Goal: Browse casually: Explore the website without a specific task or goal

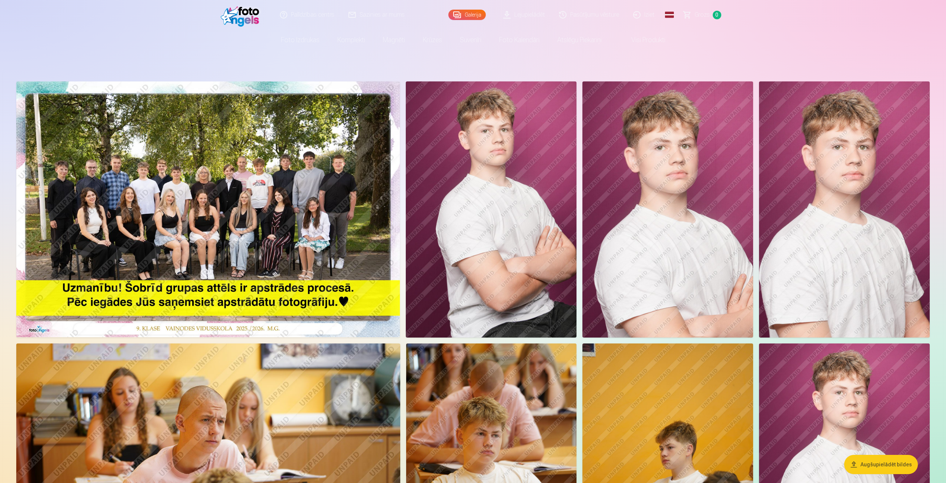
click at [300, 220] on img at bounding box center [208, 209] width 384 height 256
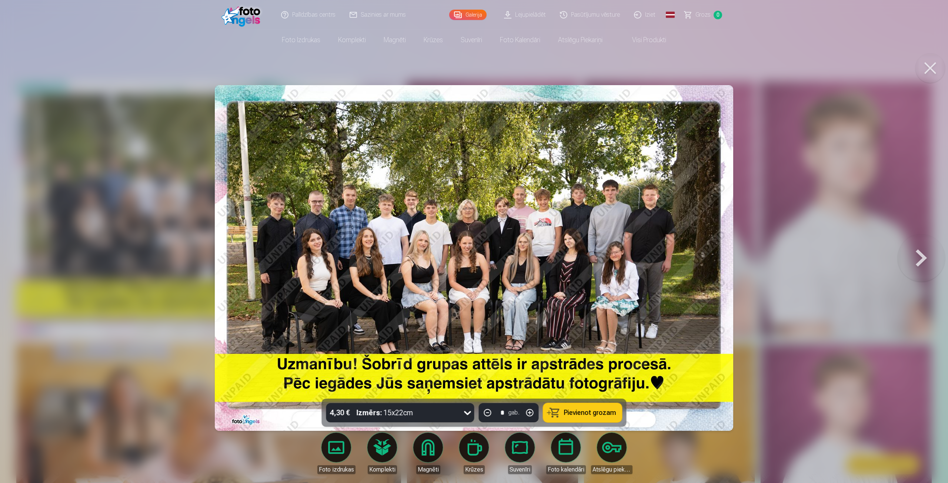
click at [918, 253] on button at bounding box center [921, 257] width 47 height 267
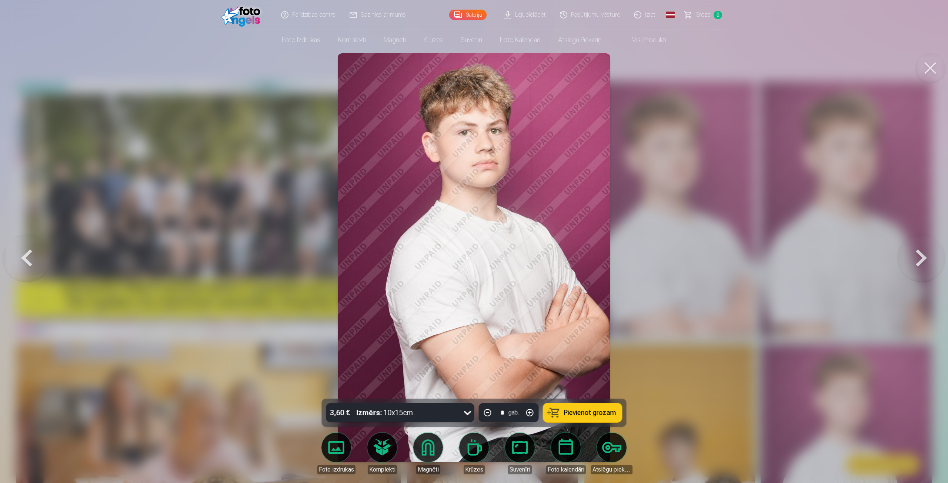
click at [918, 253] on button at bounding box center [921, 257] width 47 height 267
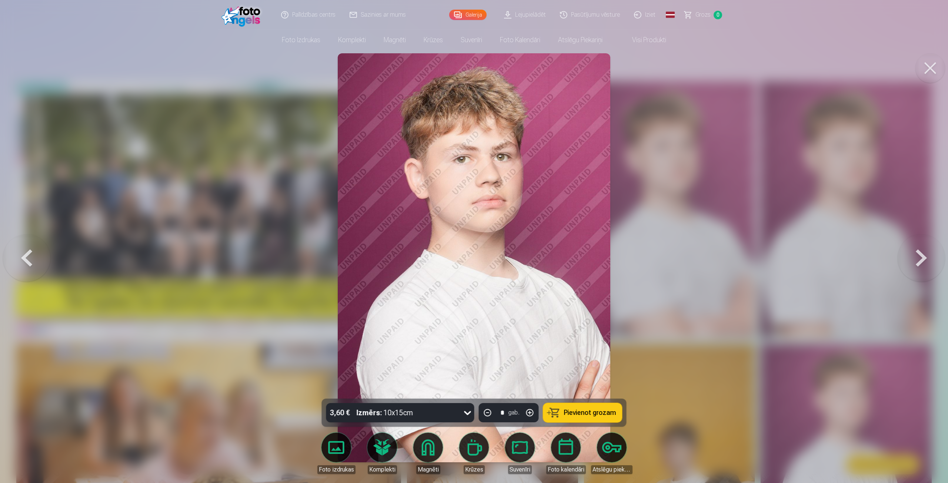
click at [918, 253] on button at bounding box center [921, 257] width 47 height 267
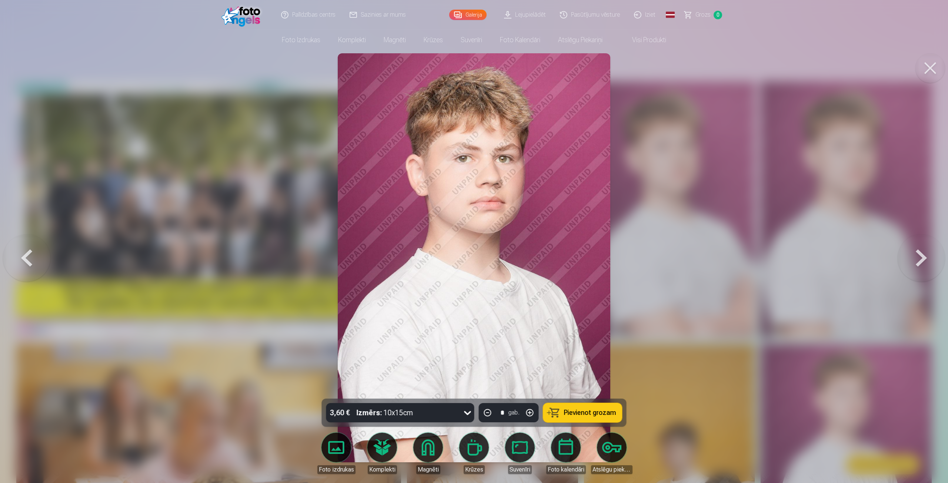
click at [918, 254] on button at bounding box center [921, 257] width 47 height 267
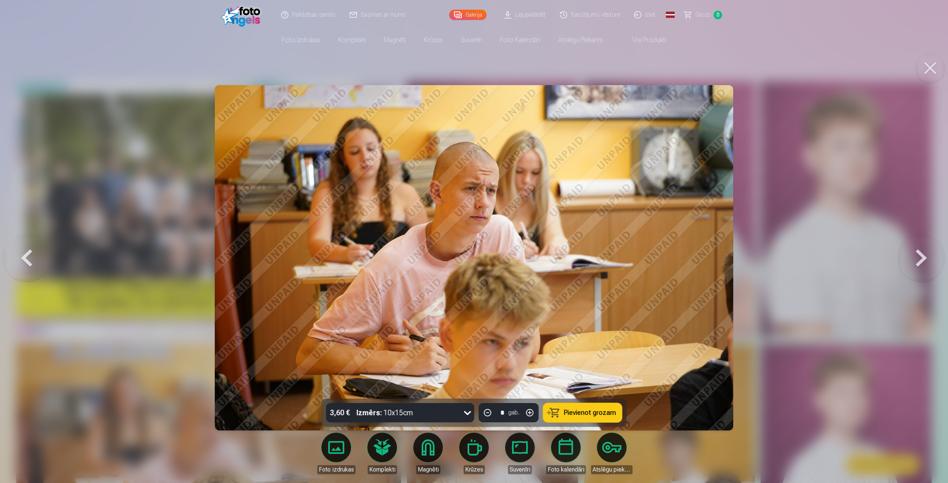
click at [36, 253] on button at bounding box center [26, 257] width 47 height 267
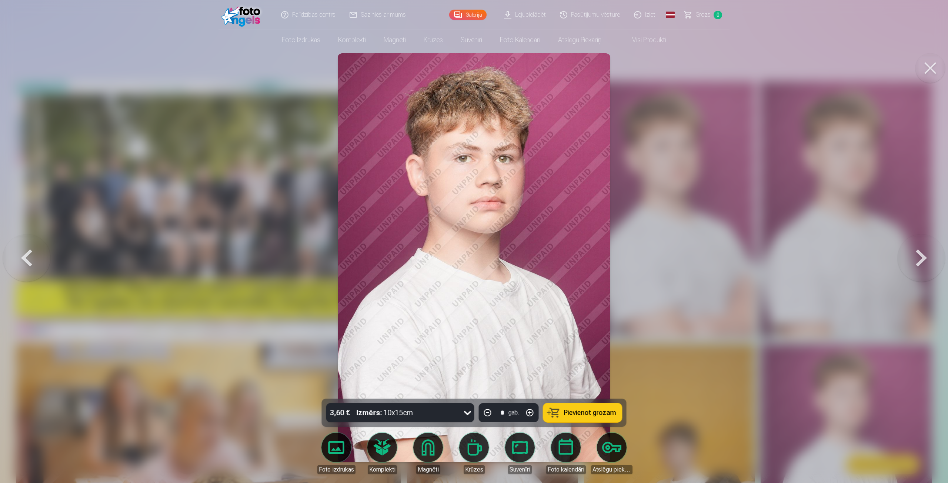
click at [903, 256] on button at bounding box center [921, 257] width 47 height 267
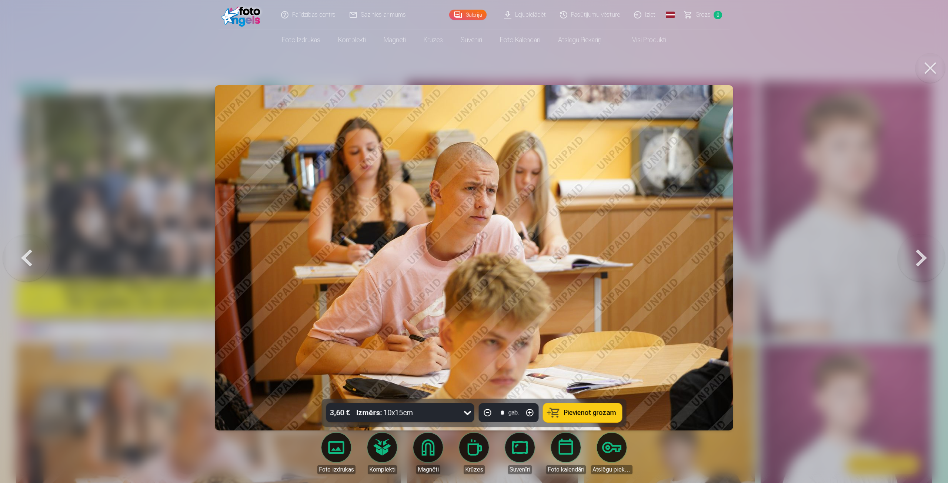
click at [904, 256] on button at bounding box center [921, 257] width 47 height 267
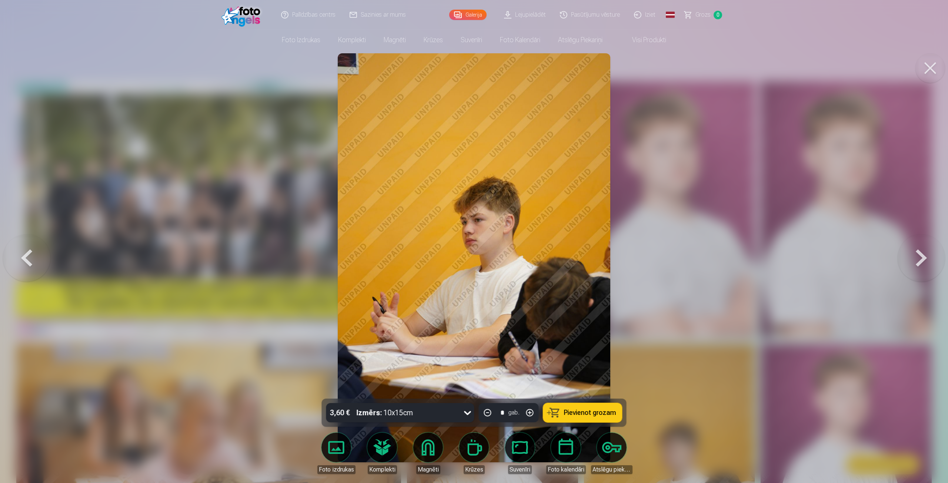
click at [904, 256] on button at bounding box center [921, 257] width 47 height 267
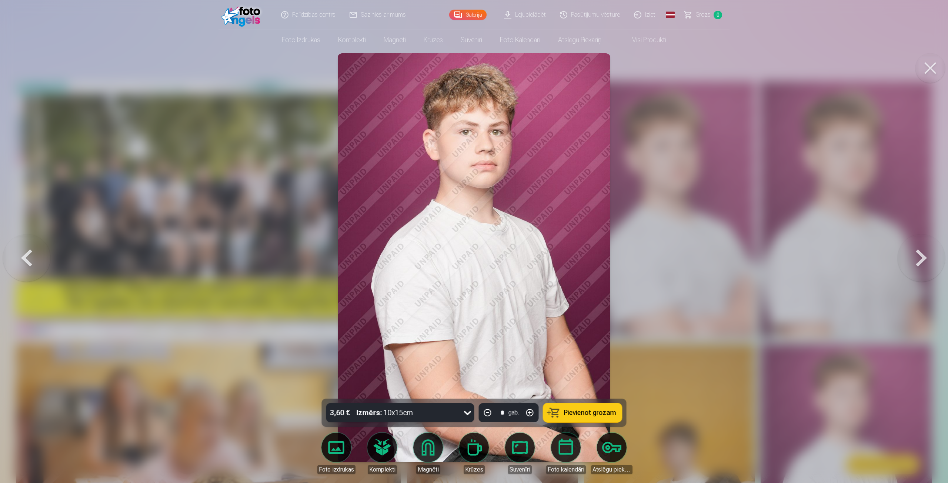
click at [905, 257] on button at bounding box center [921, 257] width 47 height 267
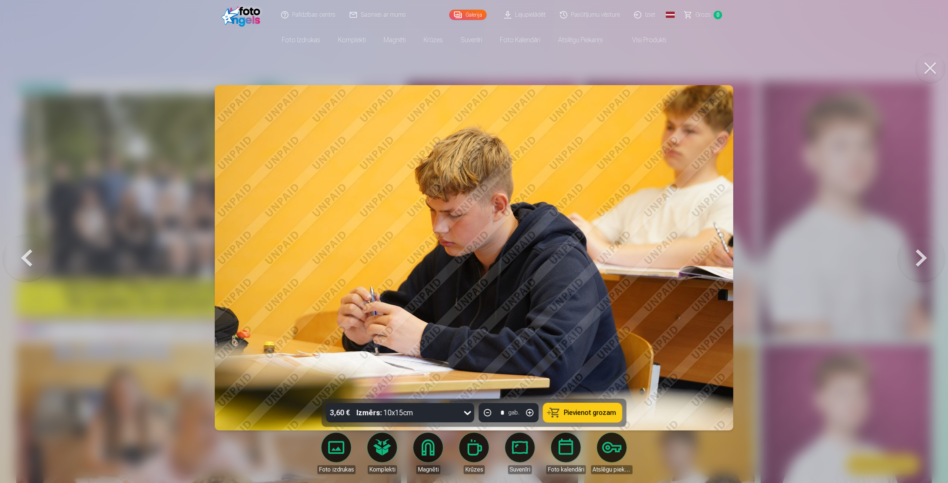
click at [914, 257] on button at bounding box center [921, 257] width 47 height 267
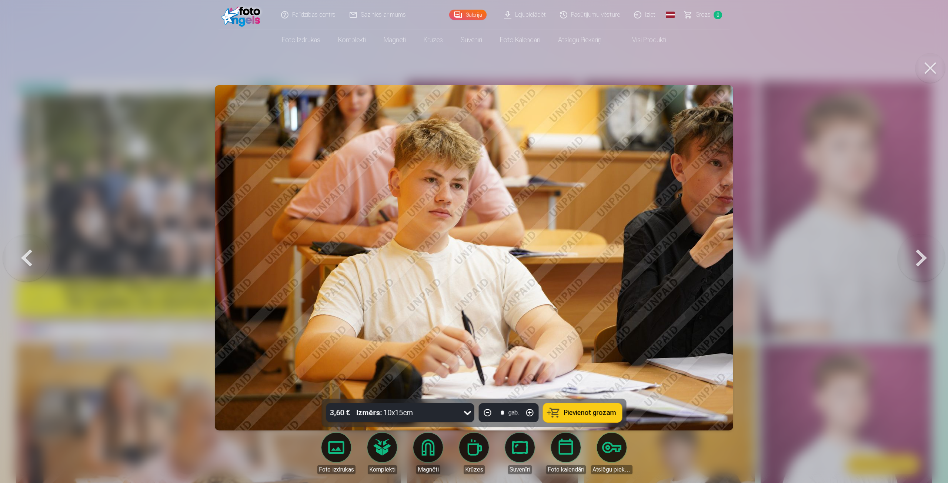
click at [914, 257] on button at bounding box center [921, 257] width 47 height 267
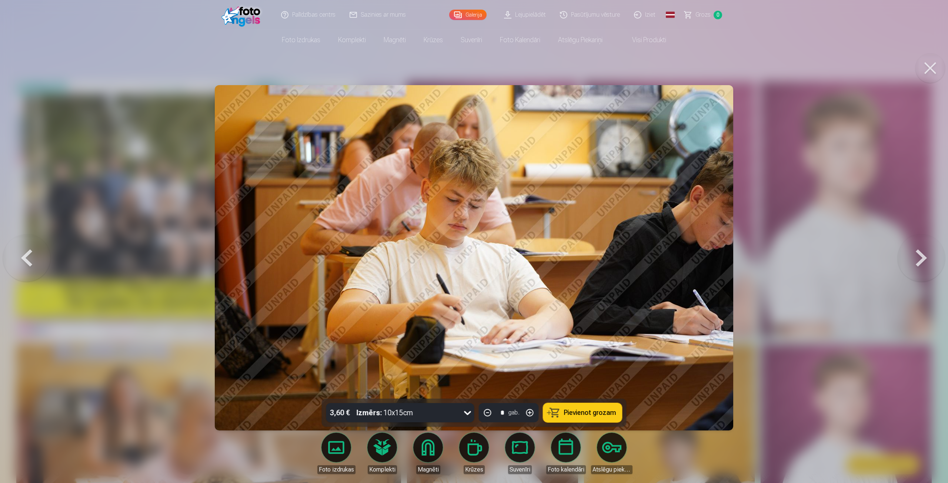
click at [914, 257] on button at bounding box center [921, 257] width 47 height 267
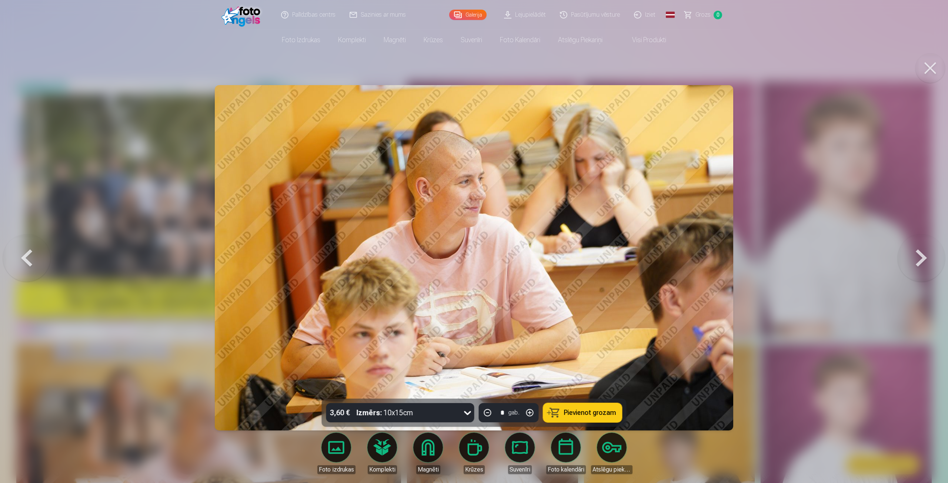
click at [914, 257] on button at bounding box center [921, 257] width 47 height 267
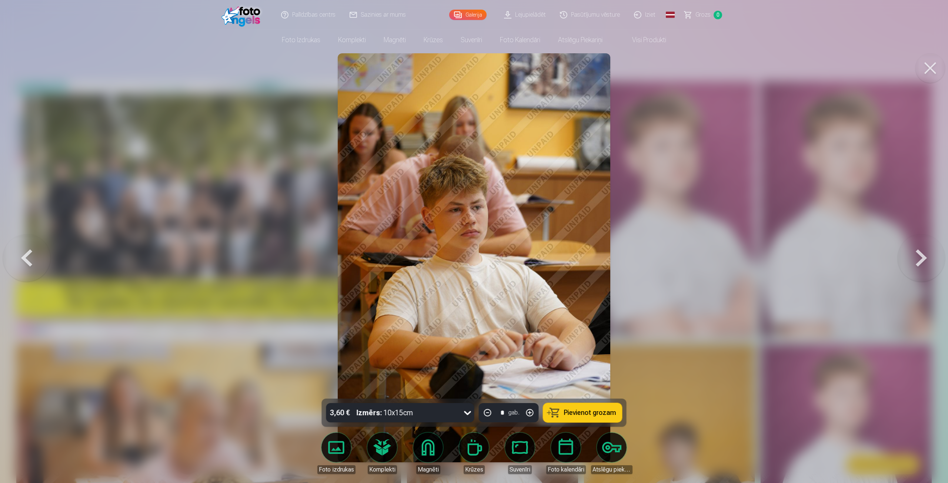
click at [914, 257] on button at bounding box center [921, 257] width 47 height 267
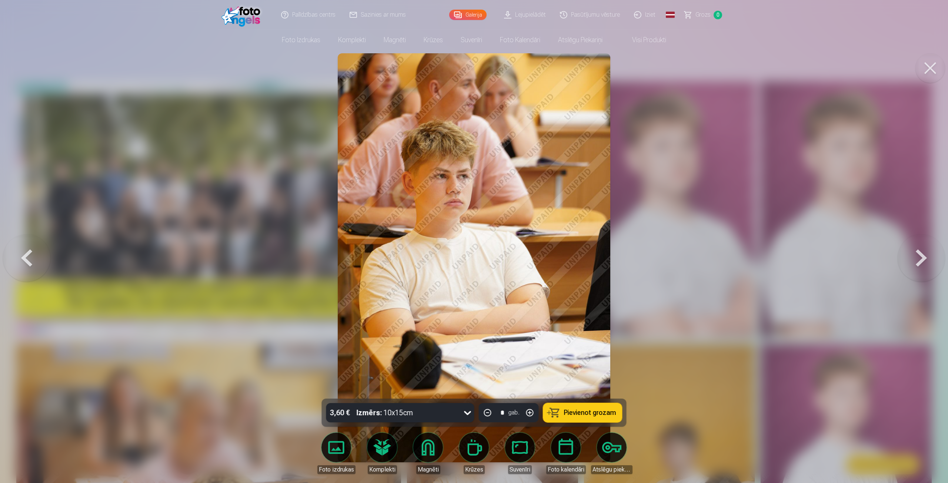
click at [914, 257] on button at bounding box center [921, 257] width 47 height 267
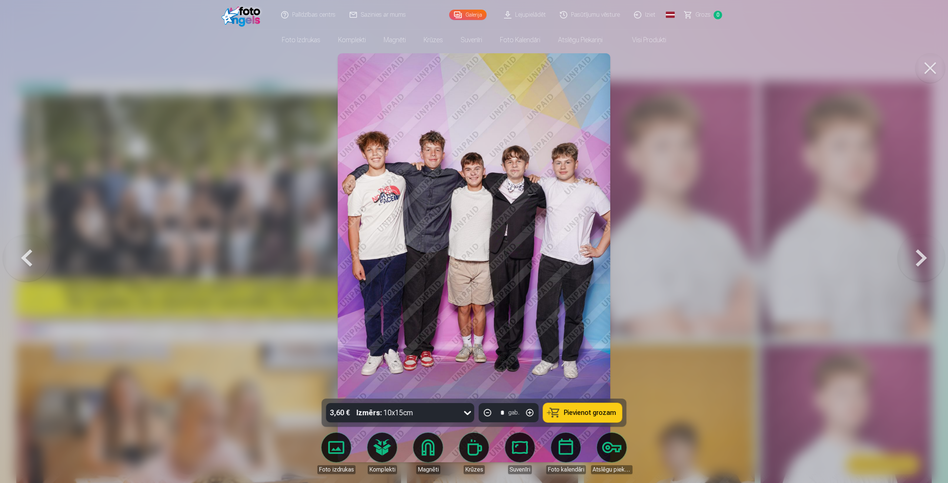
click at [914, 257] on button at bounding box center [921, 257] width 47 height 267
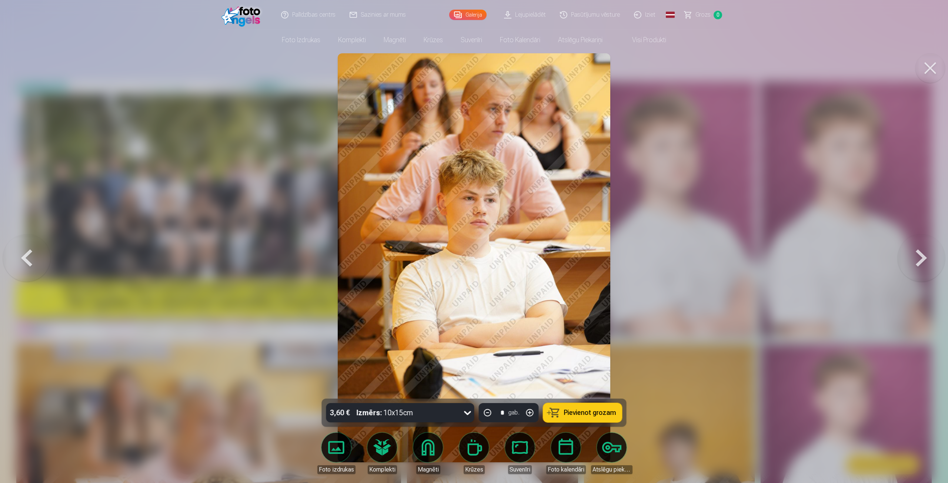
click at [914, 257] on button at bounding box center [921, 257] width 47 height 267
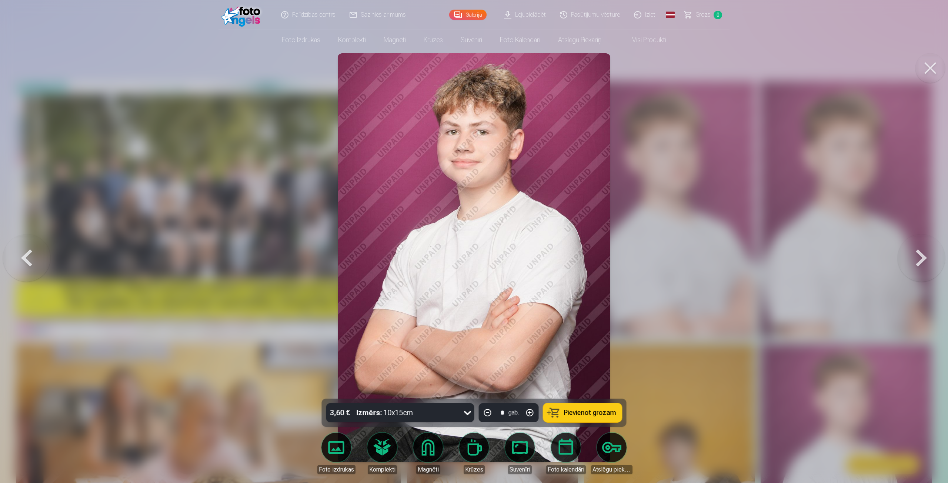
click at [914, 257] on button at bounding box center [921, 257] width 47 height 267
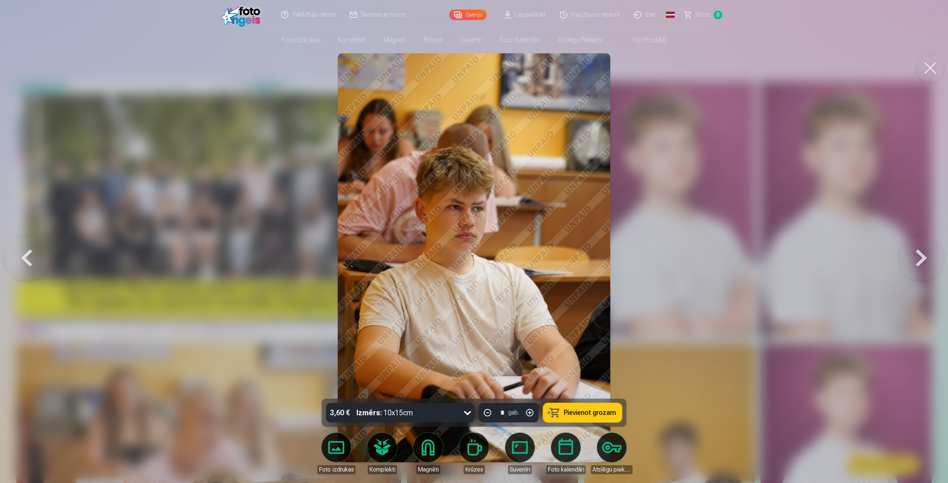
click at [21, 267] on button at bounding box center [26, 257] width 47 height 267
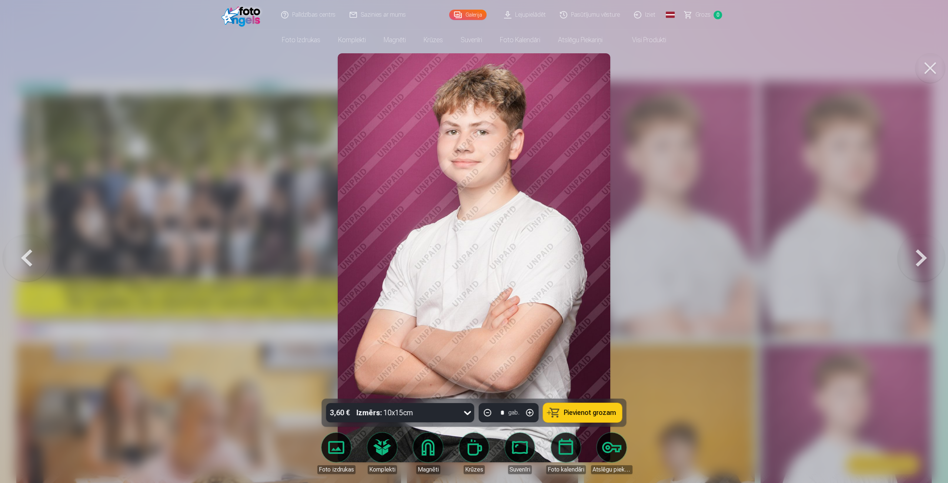
click at [21, 267] on button at bounding box center [26, 257] width 47 height 267
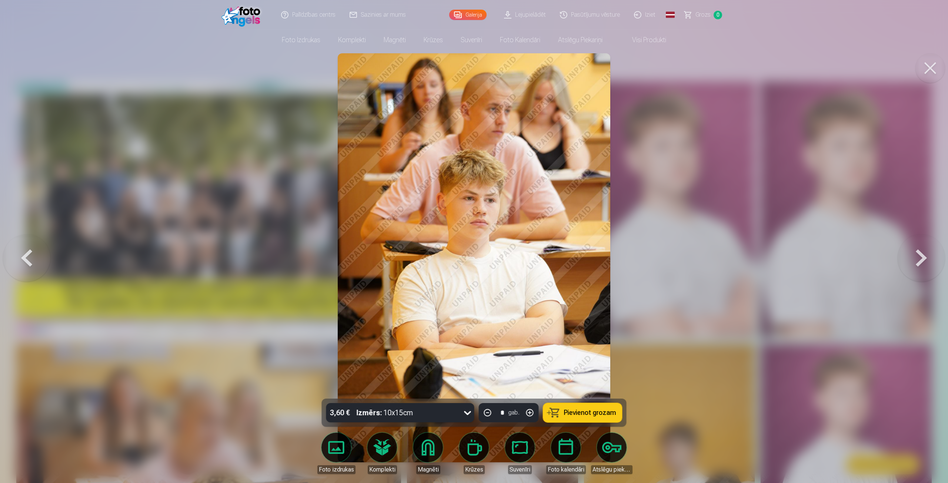
click at [23, 260] on button at bounding box center [26, 257] width 47 height 267
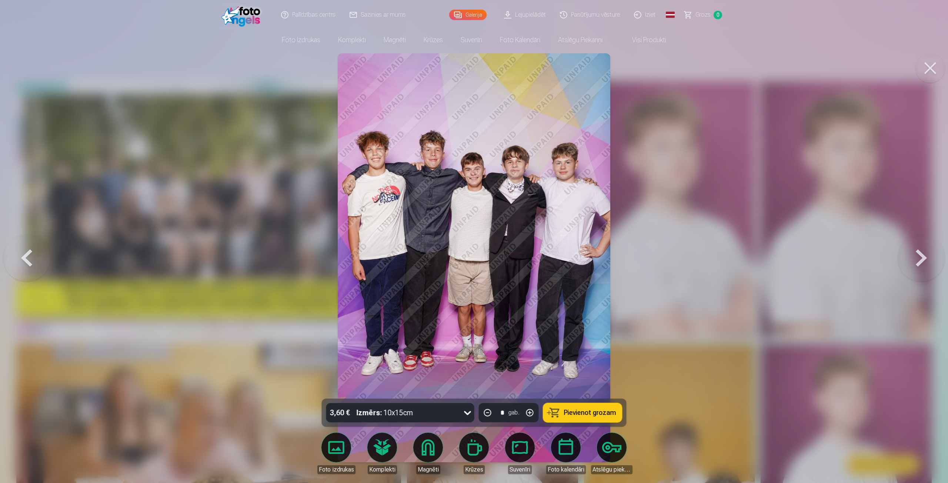
click at [920, 256] on button at bounding box center [921, 257] width 47 height 267
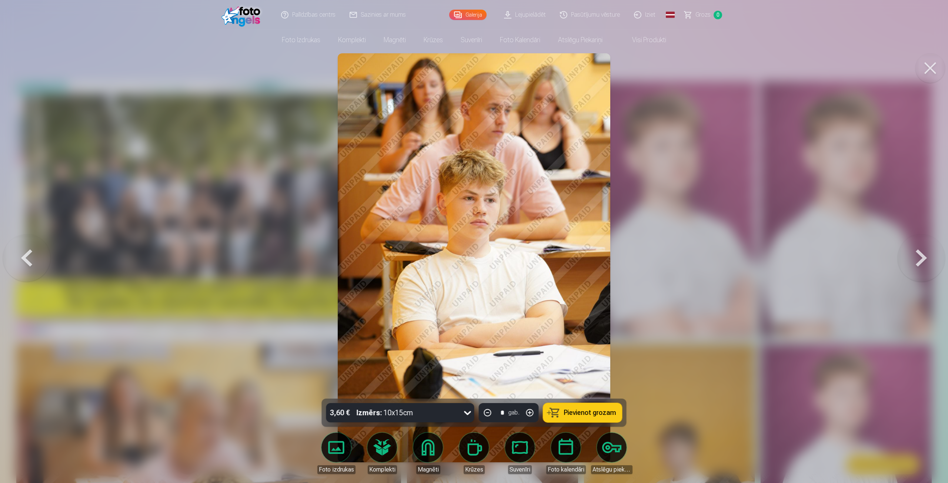
click at [19, 260] on button at bounding box center [26, 257] width 47 height 267
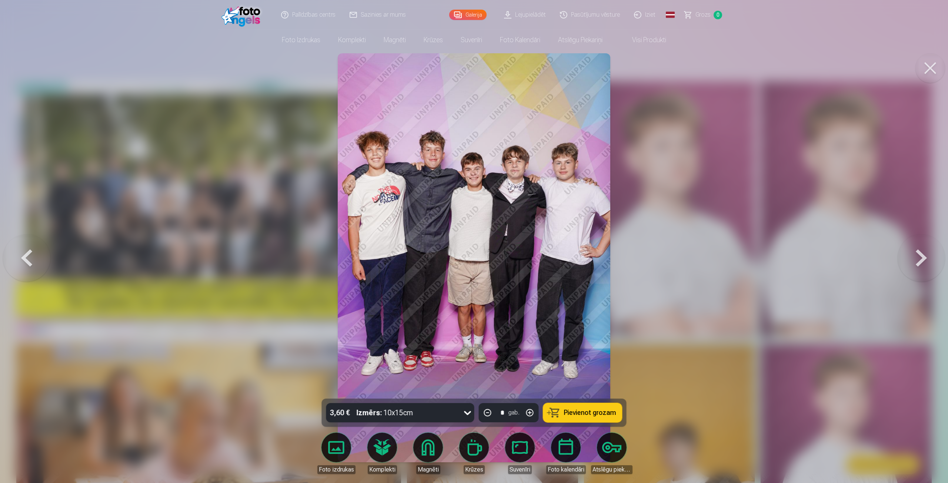
click at [923, 264] on button at bounding box center [921, 257] width 47 height 267
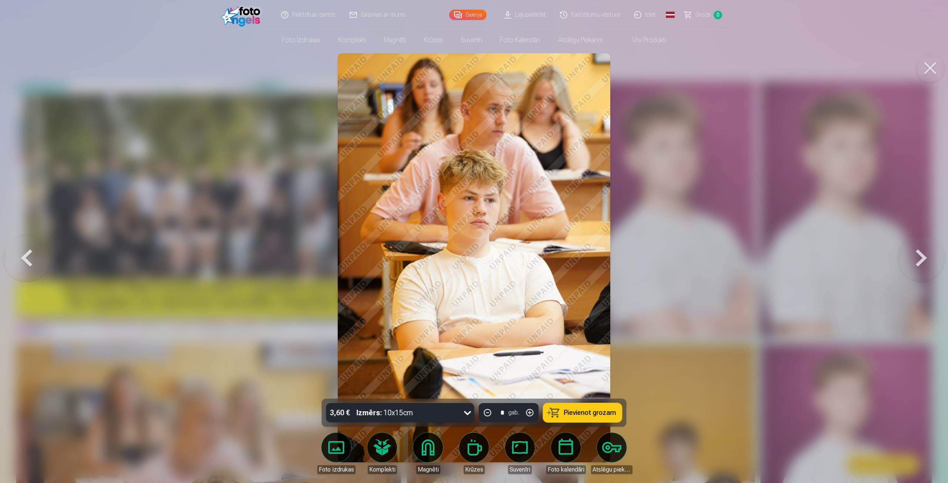
click at [923, 264] on button at bounding box center [921, 257] width 47 height 267
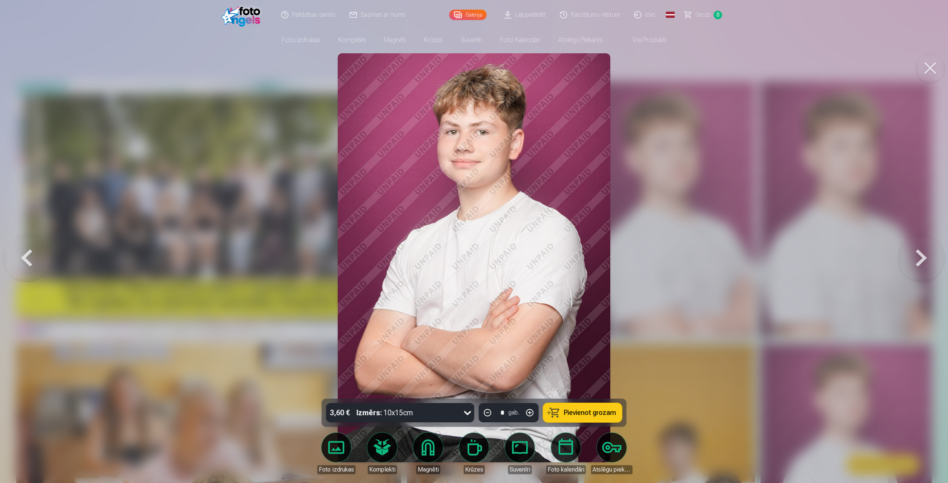
click at [923, 264] on button at bounding box center [921, 257] width 47 height 267
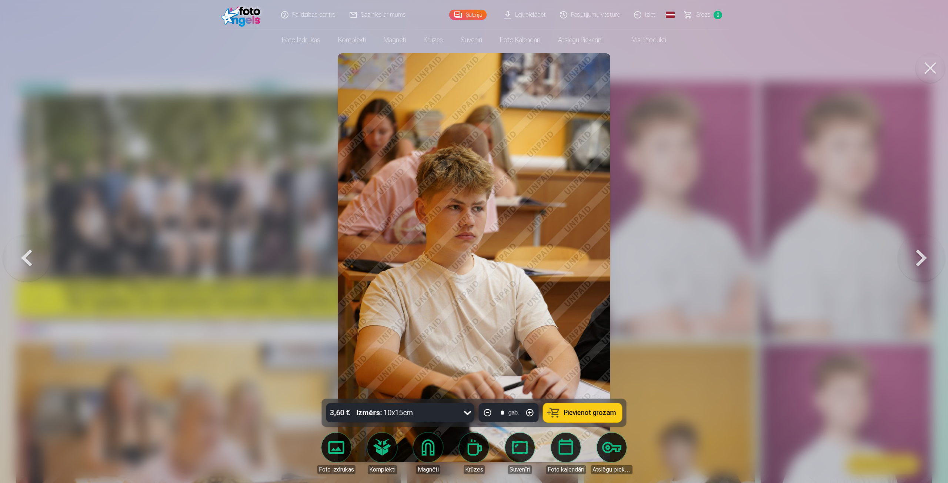
click at [31, 258] on button at bounding box center [26, 257] width 47 height 267
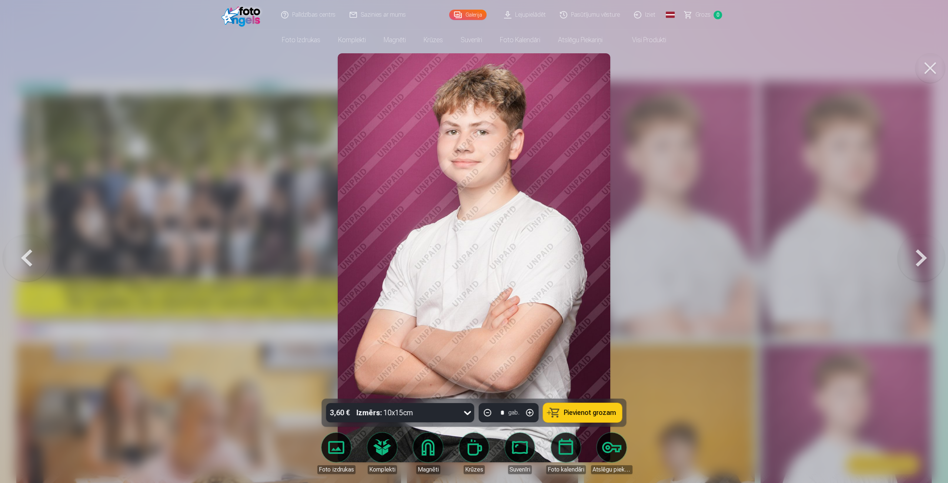
click at [931, 262] on button at bounding box center [921, 257] width 47 height 267
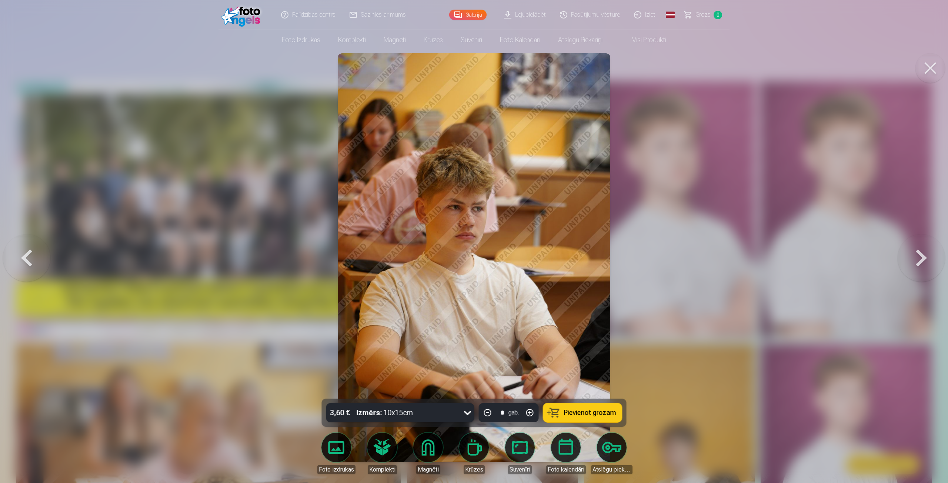
click at [924, 262] on button at bounding box center [921, 257] width 47 height 267
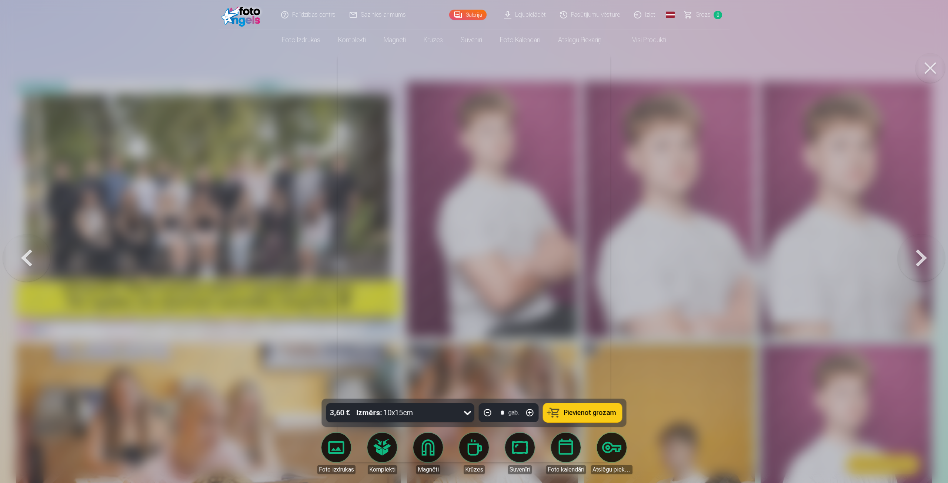
click at [915, 254] on button at bounding box center [921, 257] width 47 height 267
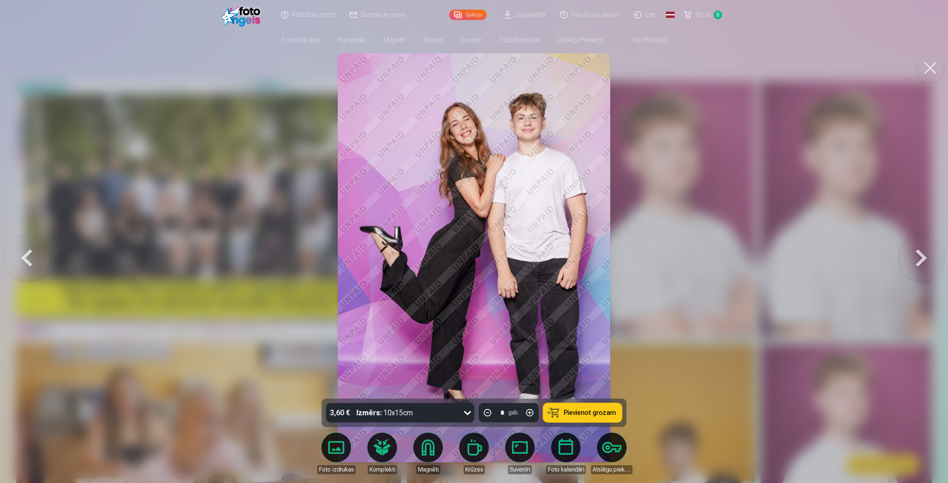
click at [915, 254] on button at bounding box center [921, 257] width 47 height 267
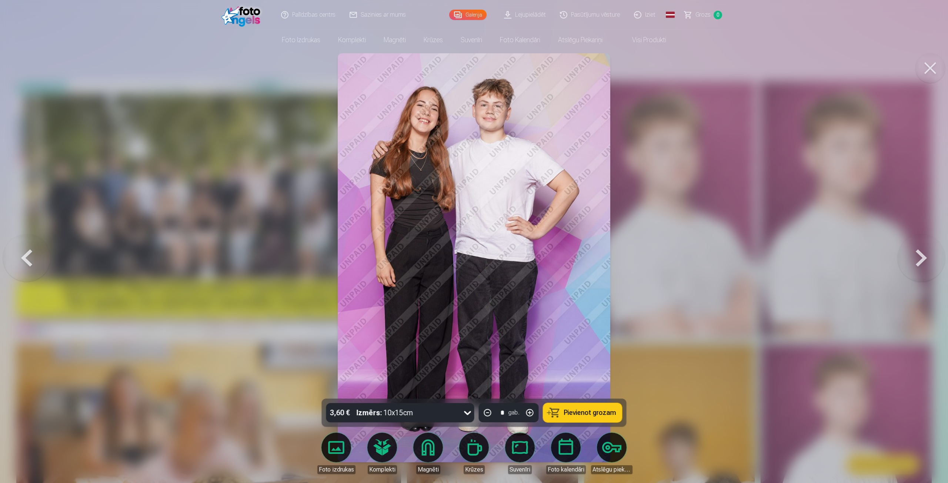
click at [915, 254] on button at bounding box center [921, 257] width 47 height 267
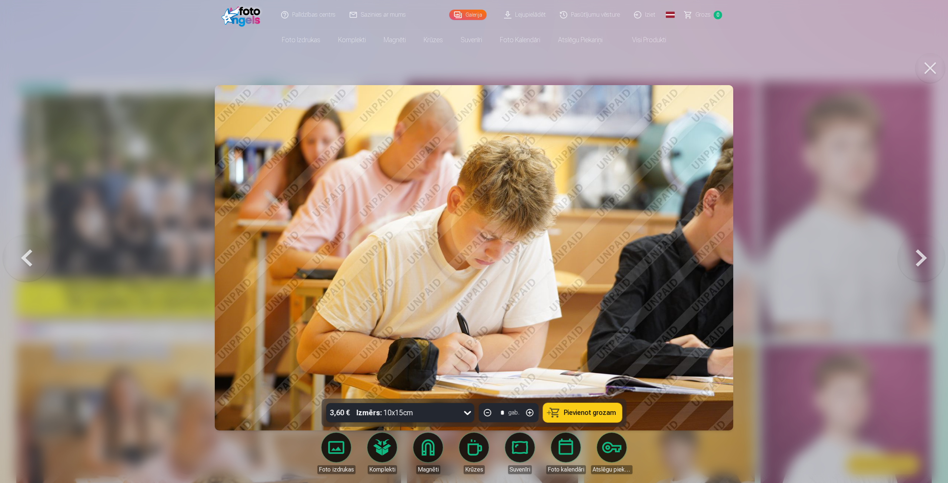
click at [915, 253] on button at bounding box center [921, 257] width 47 height 267
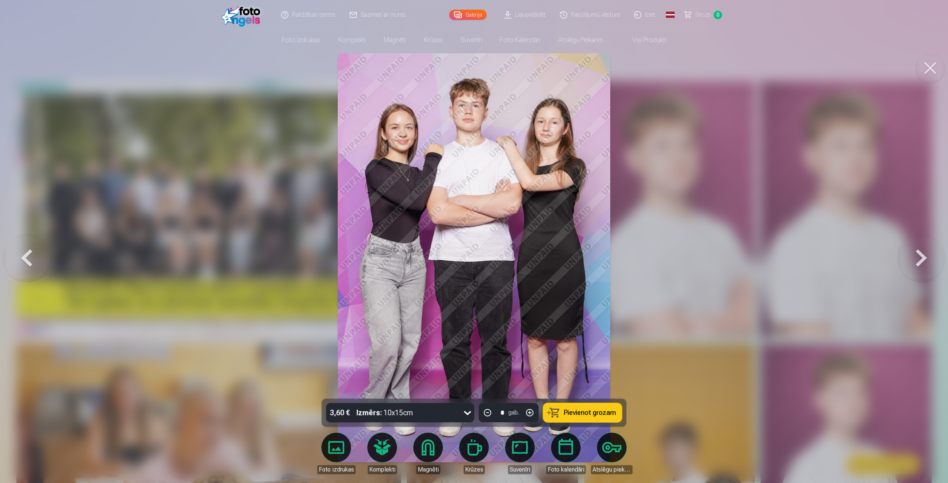
click at [915, 253] on button at bounding box center [921, 257] width 47 height 267
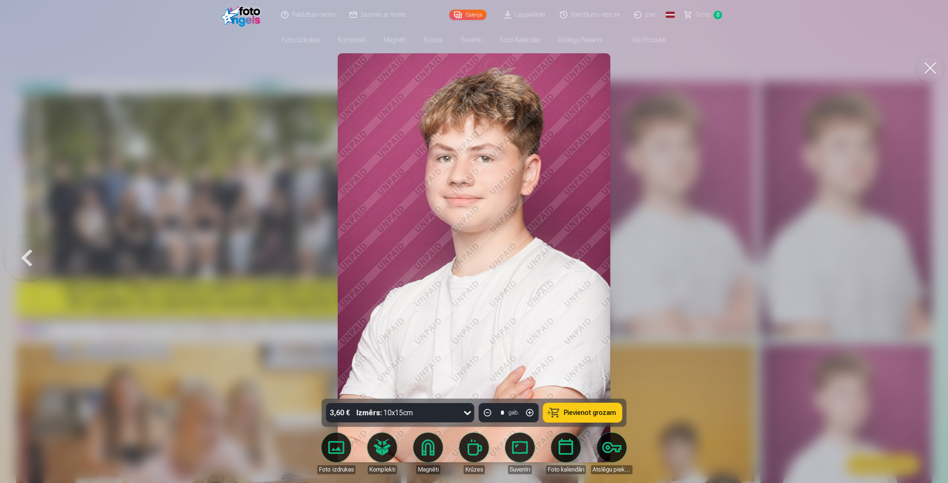
click at [915, 253] on div at bounding box center [474, 241] width 948 height 483
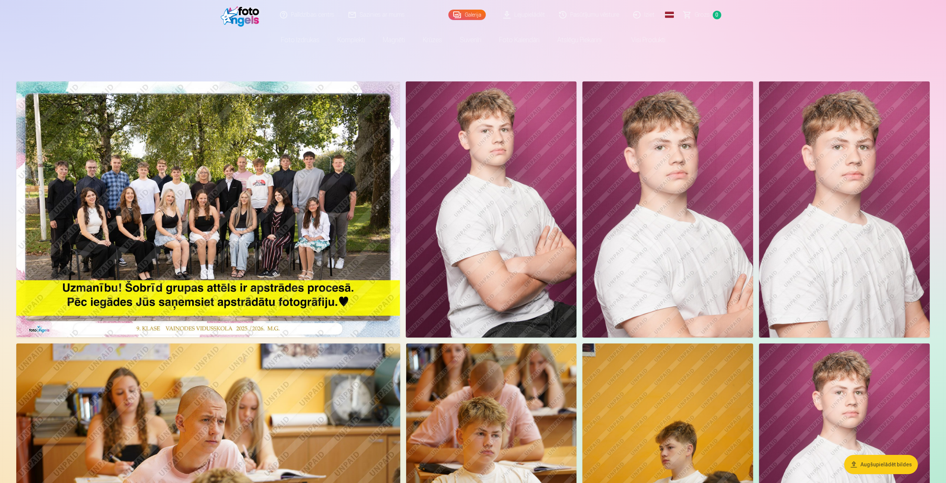
click at [317, 166] on img at bounding box center [208, 209] width 384 height 256
